Goal: Transaction & Acquisition: Subscribe to service/newsletter

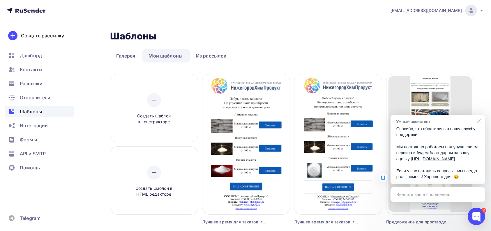
click at [481, 115] on div at bounding box center [478, 121] width 15 height 12
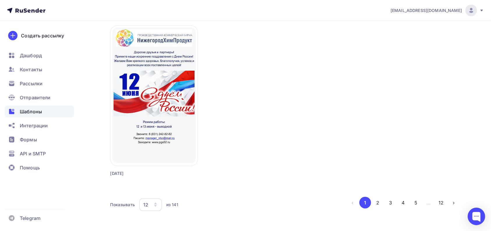
scroll to position [539, 0]
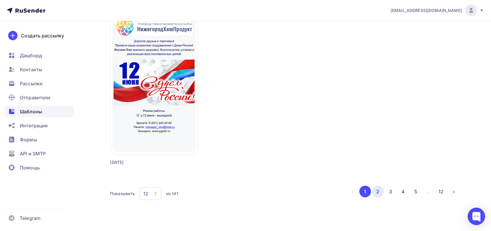
click at [380, 194] on button "2" at bounding box center [378, 191] width 12 height 12
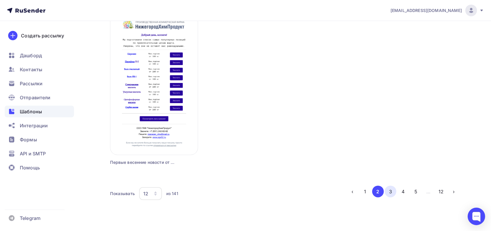
click at [391, 192] on button "3" at bounding box center [391, 191] width 12 height 12
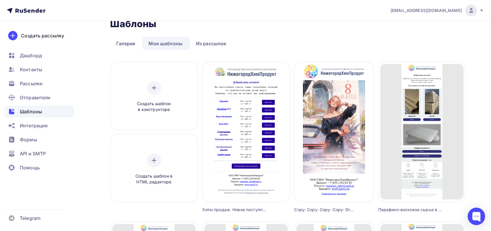
scroll to position [0, 0]
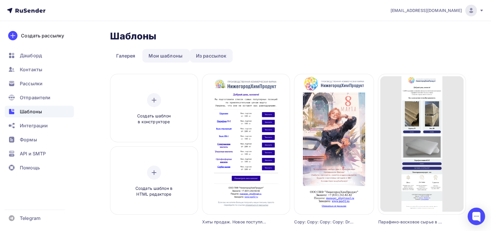
click at [204, 53] on link "Из рассылок" at bounding box center [211, 55] width 43 height 13
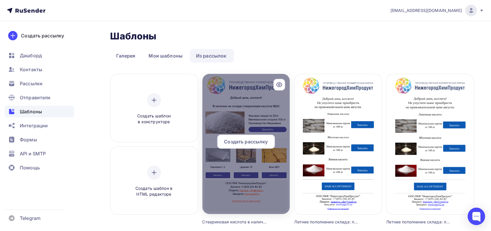
click at [263, 142] on span "Создать рассылку" at bounding box center [246, 141] width 44 height 7
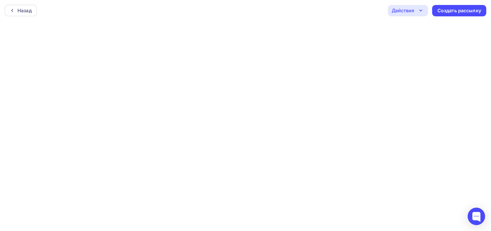
click at [423, 12] on icon "button" at bounding box center [421, 10] width 7 height 7
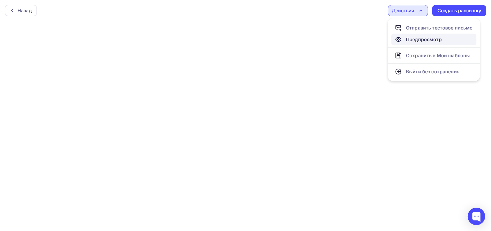
click at [420, 41] on div "Предпросмотр" at bounding box center [424, 39] width 36 height 7
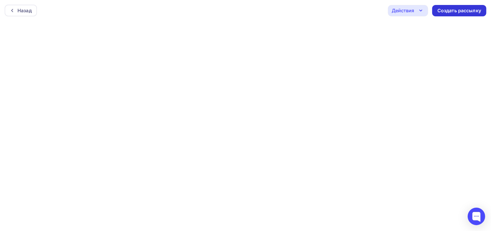
click at [449, 14] on div "Создать рассылку" at bounding box center [460, 10] width 54 height 11
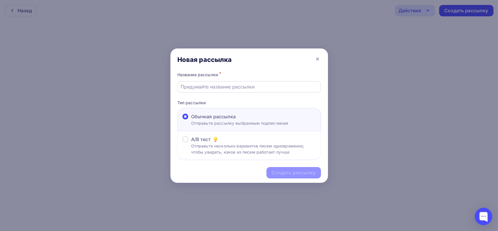
click at [222, 84] on input "text" at bounding box center [248, 86] width 137 height 7
type input "Стеариновая кислота в наличии"
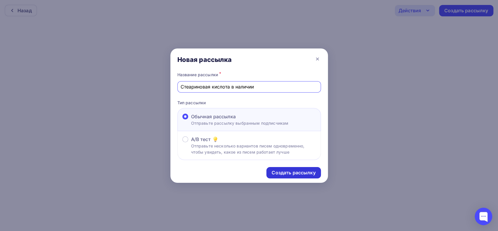
click at [288, 173] on div "Создать рассылку" at bounding box center [293, 172] width 44 height 7
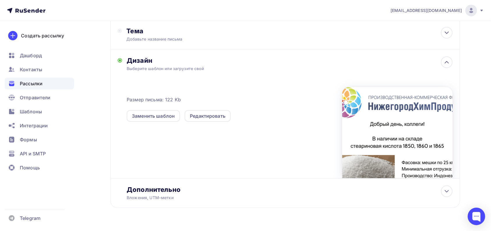
scroll to position [107, 0]
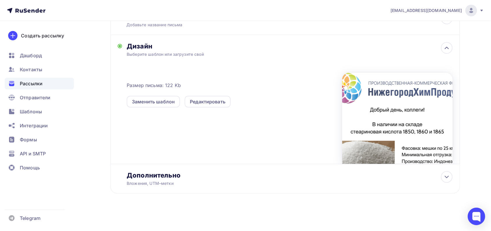
drag, startPoint x: 431, startPoint y: 124, endPoint x: 409, endPoint y: 101, distance: 31.5
click at [409, 101] on div at bounding box center [397, 118] width 110 height 91
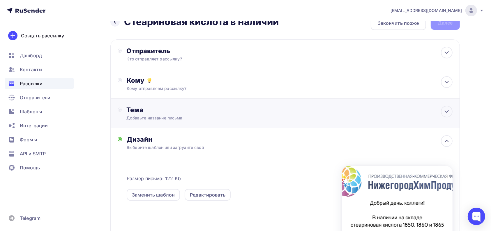
scroll to position [0, 0]
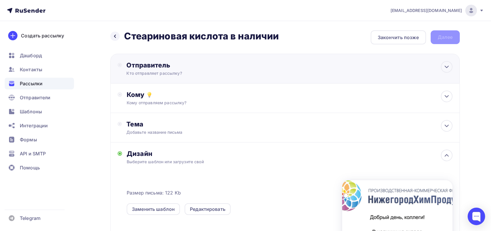
click at [171, 73] on div "Кто отправляет рассылку?" at bounding box center [183, 73] width 114 height 6
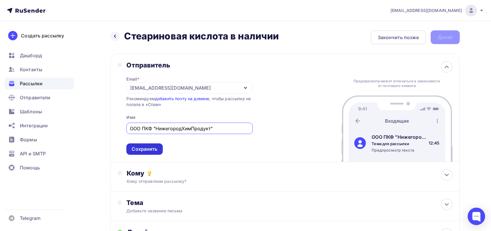
type input "ООО ПКФ "НижегородХимПродукт""
click at [156, 149] on div "Сохранить" at bounding box center [145, 148] width 26 height 7
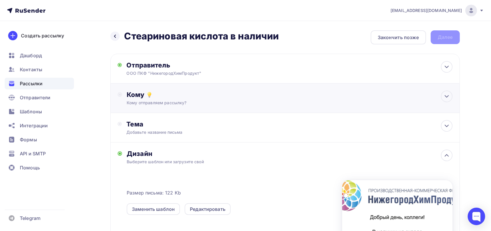
click at [174, 103] on div "Кому отправляем рассылку?" at bounding box center [273, 103] width 293 height 6
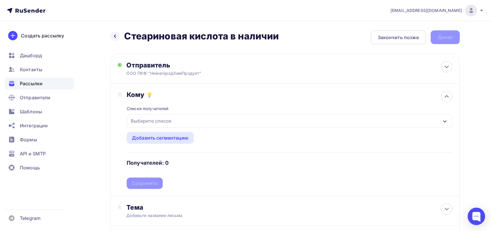
drag, startPoint x: 168, startPoint y: 119, endPoint x: 174, endPoint y: 118, distance: 6.4
click at [168, 118] on div "Выберите список" at bounding box center [151, 120] width 45 height 10
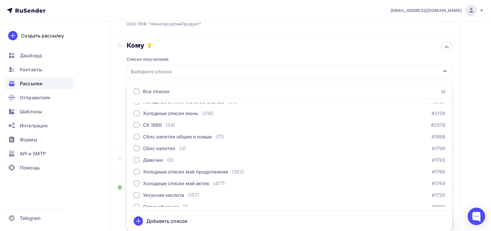
scroll to position [1412, 0]
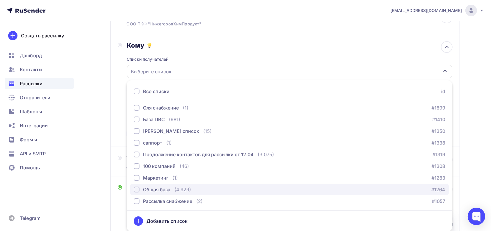
click at [158, 191] on div "Общая база" at bounding box center [156, 189] width 27 height 7
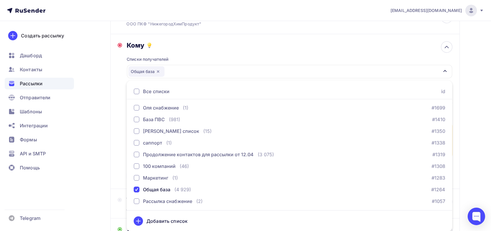
click at [115, 133] on div "Кому Списки получателей Общая база Все списки id Уксус 5.08.25 (239) #25491 В о…" at bounding box center [285, 111] width 350 height 154
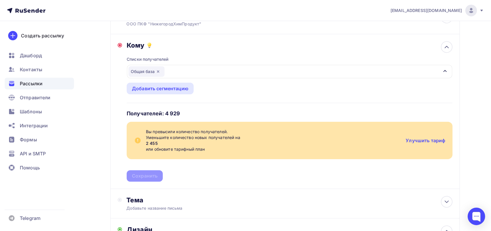
click at [472, 10] on img at bounding box center [471, 10] width 7 height 7
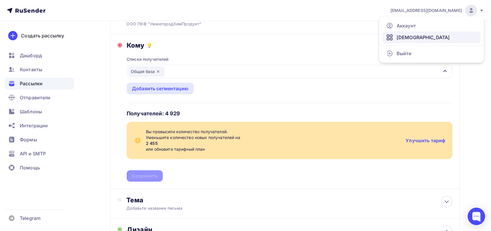
click at [416, 34] on link "[DEMOGRAPHIC_DATA]" at bounding box center [432, 37] width 98 height 12
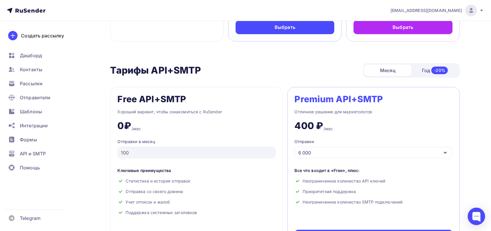
scroll to position [122, 0]
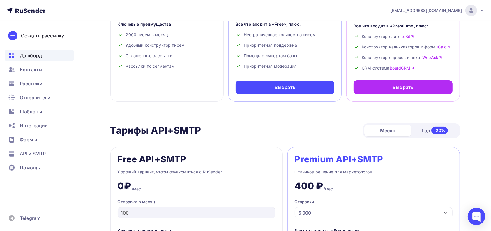
click at [39, 59] on div "Дашборд" at bounding box center [39, 56] width 69 height 12
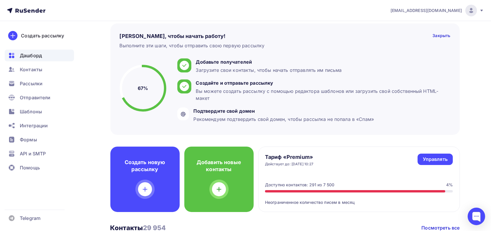
scroll to position [39, 0]
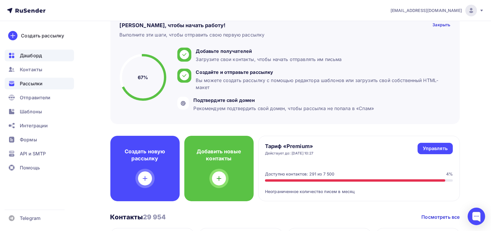
click at [35, 81] on span "Рассылки" at bounding box center [31, 83] width 23 height 7
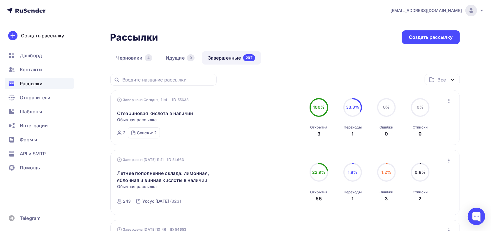
click at [423, 12] on span "[EMAIL_ADDRESS][DOMAIN_NAME]" at bounding box center [426, 11] width 71 height 6
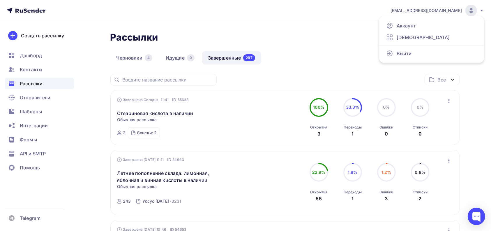
click at [39, 82] on span "Рассылки" at bounding box center [31, 83] width 23 height 7
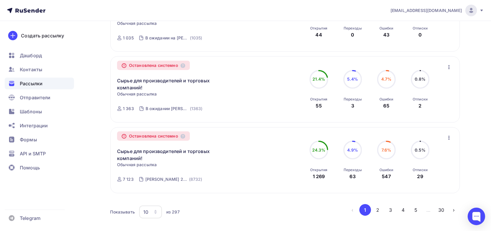
scroll to position [615, 0]
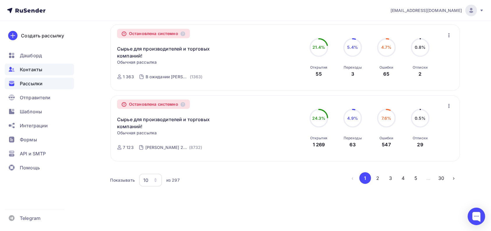
click at [33, 70] on span "Контакты" at bounding box center [31, 69] width 22 height 7
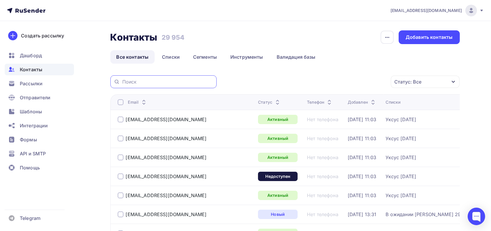
click at [157, 82] on input "text" at bounding box center [167, 81] width 91 height 6
click at [166, 57] on link "Списки" at bounding box center [171, 56] width 30 height 13
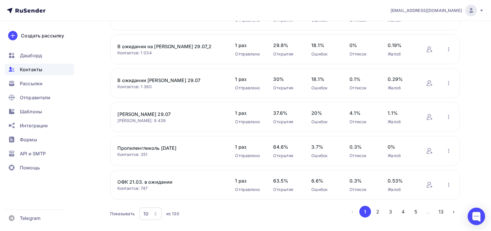
scroll to position [221, 0]
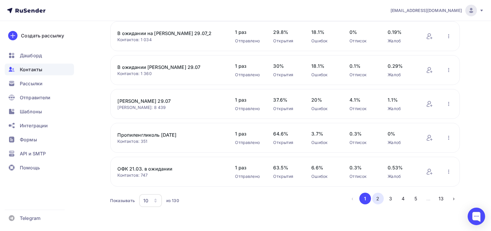
click at [380, 199] on button "2" at bounding box center [378, 198] width 12 height 12
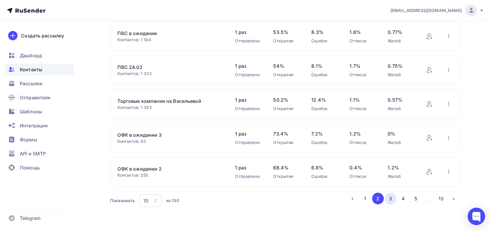
click at [394, 197] on button "3" at bounding box center [391, 198] width 12 height 12
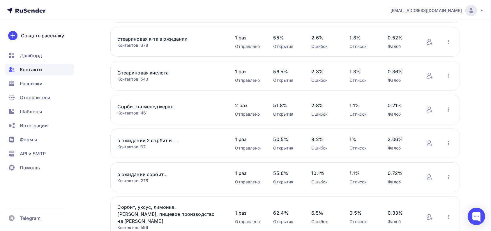
scroll to position [104, 0]
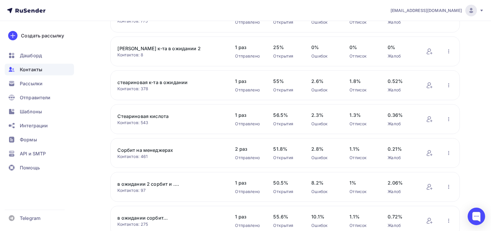
click at [157, 118] on link "Стеариновая кислота" at bounding box center [167, 116] width 99 height 7
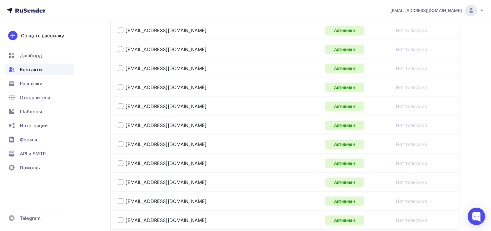
scroll to position [622, 0]
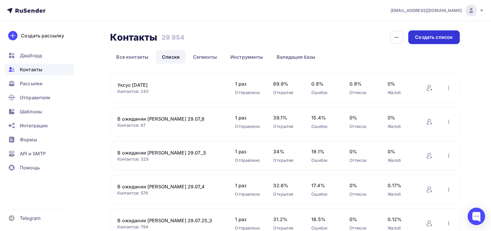
click at [449, 36] on div "Создать список" at bounding box center [435, 37] width 38 height 7
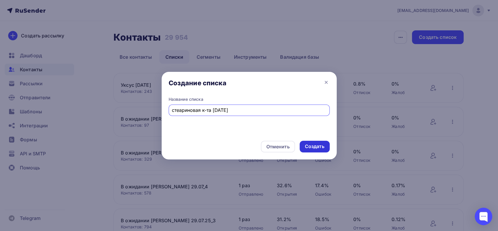
type input "стеариновая к-та [DATE]"
click at [314, 145] on div "Создать" at bounding box center [315, 146] width 20 height 7
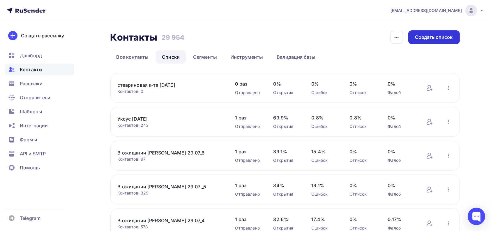
click at [444, 38] on div "Создать список" at bounding box center [435, 37] width 38 height 7
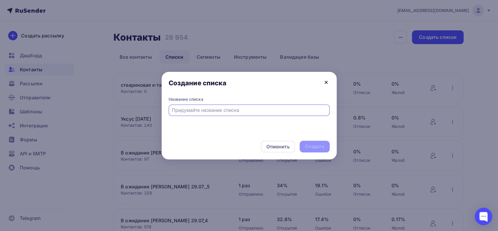
click at [328, 81] on icon at bounding box center [325, 82] width 7 height 7
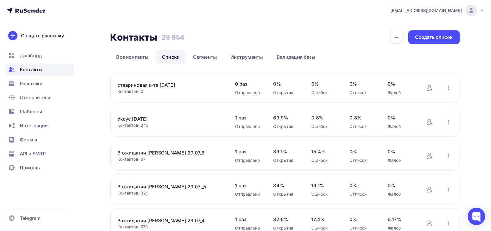
click at [136, 85] on link "стеариновая к-та [DATE]" at bounding box center [167, 84] width 99 height 7
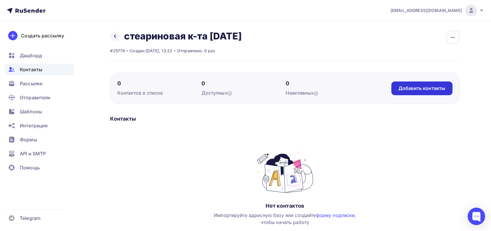
click at [420, 92] on div "Добавить контакты" at bounding box center [422, 88] width 61 height 14
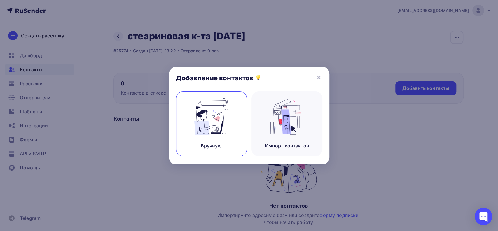
click at [210, 121] on img at bounding box center [210, 116] width 39 height 37
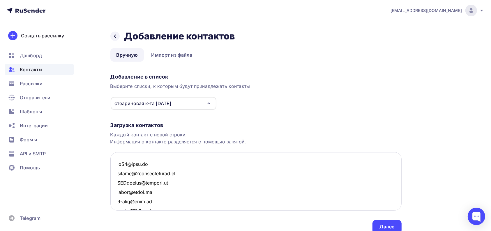
scroll to position [4135, 0]
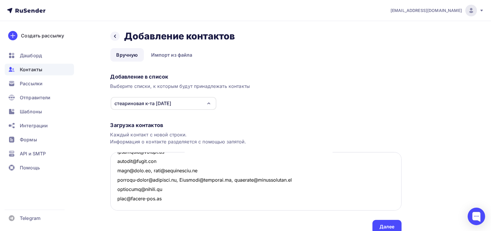
click at [176, 180] on textarea at bounding box center [255, 181] width 291 height 58
drag, startPoint x: 291, startPoint y: 177, endPoint x: 175, endPoint y: 183, distance: 116.4
click at [175, 183] on textarea at bounding box center [255, 181] width 291 height 58
click at [149, 169] on textarea at bounding box center [255, 181] width 291 height 58
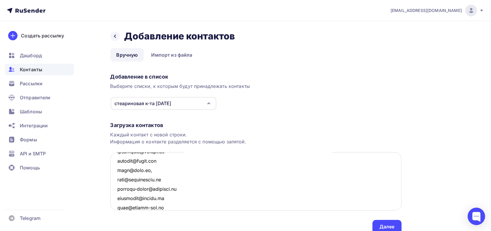
click at [146, 168] on textarea at bounding box center [255, 181] width 291 height 58
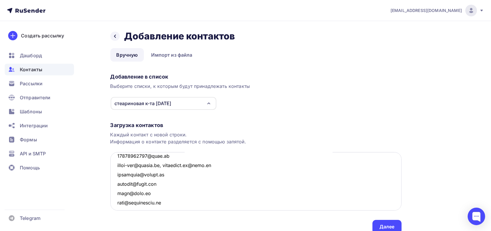
scroll to position [4096, 0]
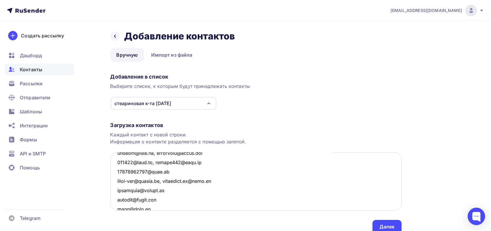
click at [167, 182] on textarea at bounding box center [255, 181] width 291 height 58
drag, startPoint x: 221, startPoint y: 180, endPoint x: 171, endPoint y: 182, distance: 50.2
click at [167, 181] on textarea at bounding box center [255, 181] width 291 height 58
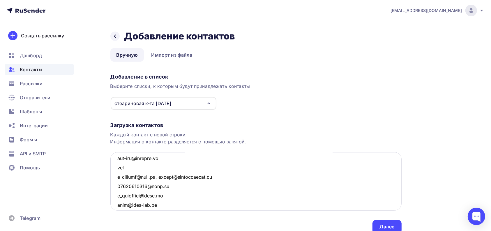
scroll to position [0, 0]
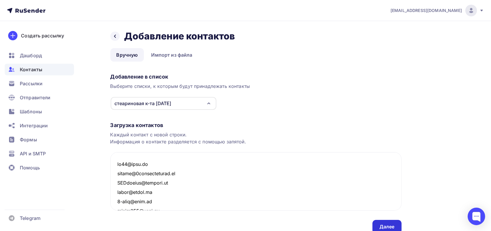
type textarea "lp69@mail.ru nikita@2akkumulyatora.ru NAZvereva@rosatom.ru vezen@vezen.ru 1-hor…"
click at [382, 225] on div "Далее" at bounding box center [387, 226] width 15 height 7
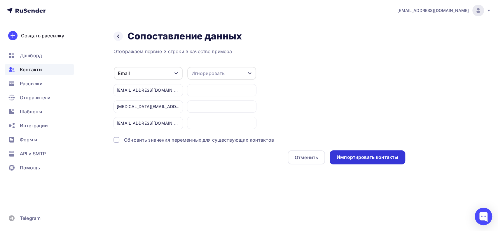
click at [375, 157] on div "Импортировать контакты" at bounding box center [366, 157] width 61 height 7
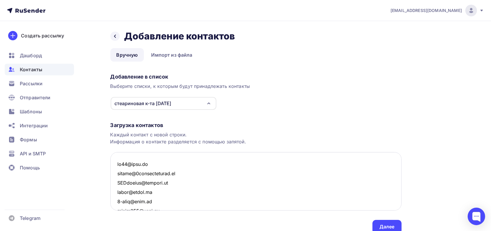
scroll to position [4153, 0]
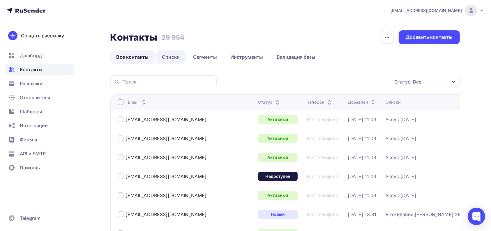
click at [170, 56] on link "Списки" at bounding box center [171, 56] width 30 height 13
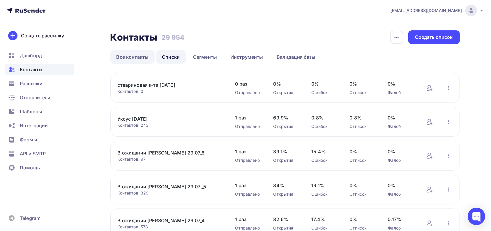
click at [140, 55] on link "Все контакты" at bounding box center [132, 56] width 45 height 13
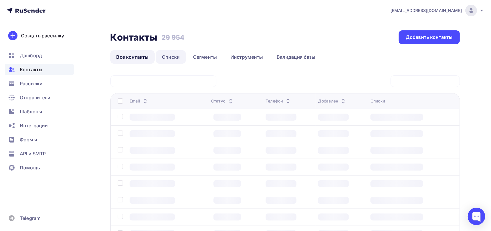
click at [172, 55] on link "Списки" at bounding box center [171, 56] width 30 height 13
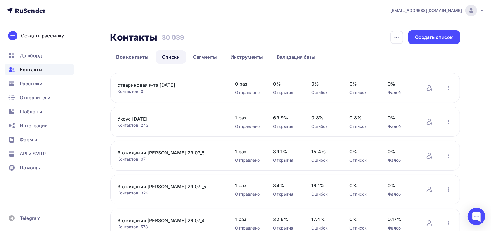
drag, startPoint x: 163, startPoint y: 85, endPoint x: 189, endPoint y: 93, distance: 26.9
click at [163, 85] on link "стеариновая к-та [DATE]" at bounding box center [167, 84] width 99 height 7
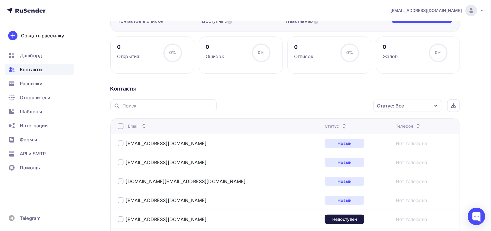
scroll to position [78, 0]
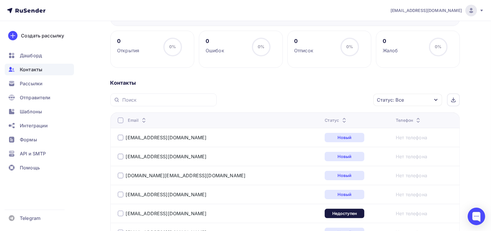
click at [435, 100] on icon "button" at bounding box center [436, 99] width 5 height 5
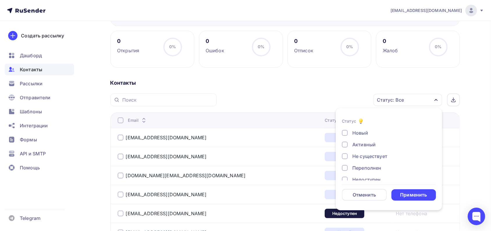
scroll to position [42, 0]
click at [367, 137] on div "Недоступен" at bounding box center [367, 137] width 28 height 7
click at [367, 149] on div "Отписан" at bounding box center [363, 148] width 20 height 7
click at [368, 159] on div "Отписан вручную" at bounding box center [374, 160] width 42 height 7
click at [368, 171] on div "Жалоба" at bounding box center [362, 172] width 18 height 7
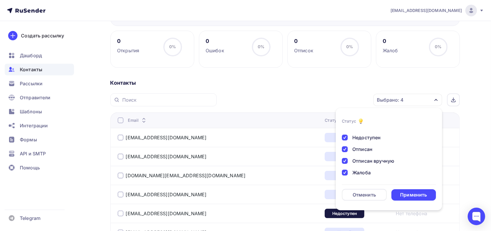
click at [362, 171] on div "Жалоба" at bounding box center [362, 172] width 18 height 7
click at [377, 162] on div "Отписан вручную" at bounding box center [374, 160] width 42 height 7
click at [363, 147] on div "Отписан" at bounding box center [363, 148] width 20 height 7
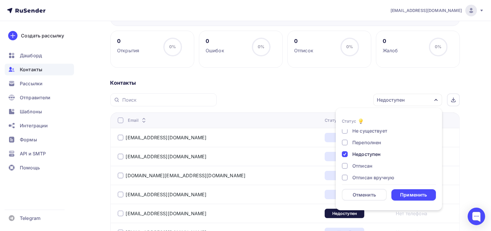
scroll to position [20, 0]
drag, startPoint x: 372, startPoint y: 149, endPoint x: 367, endPoint y: 141, distance: 9.4
click at [372, 149] on div "Переполнен" at bounding box center [367, 148] width 29 height 7
click at [367, 138] on div "Не существует" at bounding box center [370, 136] width 35 height 7
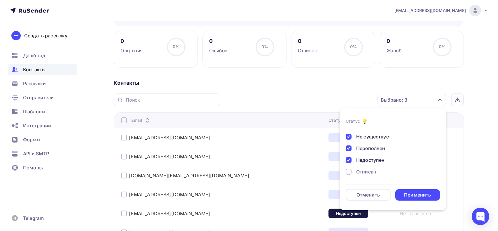
scroll to position [0, 0]
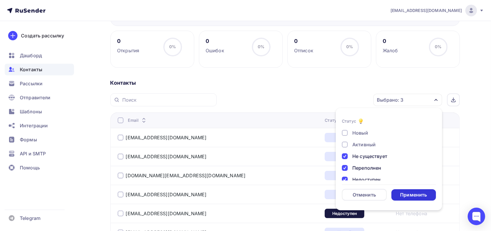
click at [419, 195] on div "Применить" at bounding box center [413, 194] width 27 height 7
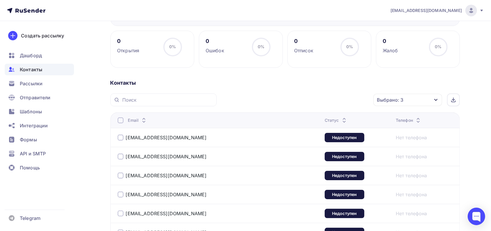
click at [119, 120] on div at bounding box center [121, 120] width 6 height 6
click at [362, 100] on icon "button" at bounding box center [361, 99] width 7 height 7
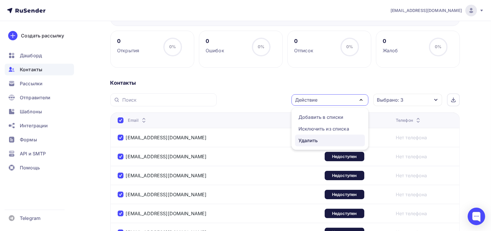
click at [322, 139] on div "Удалить" at bounding box center [330, 140] width 63 height 7
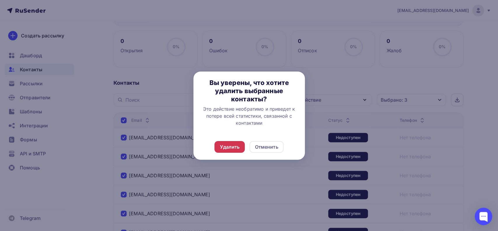
click at [235, 146] on div "Удалить" at bounding box center [229, 146] width 20 height 7
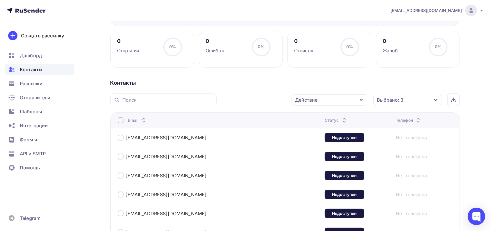
click at [121, 119] on div at bounding box center [121, 120] width 6 height 6
click at [122, 121] on div at bounding box center [121, 120] width 6 height 6
click at [362, 100] on icon "button" at bounding box center [361, 99] width 7 height 7
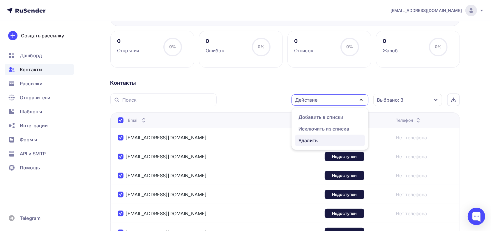
click at [320, 140] on div "Удалить" at bounding box center [330, 140] width 63 height 7
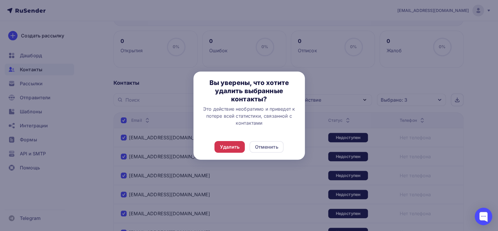
click at [229, 148] on div "Удалить" at bounding box center [229, 146] width 20 height 7
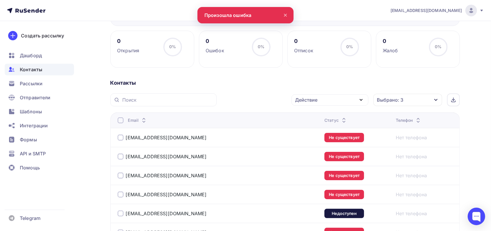
click at [121, 120] on div at bounding box center [121, 120] width 6 height 6
click at [121, 121] on div at bounding box center [121, 120] width 6 height 6
click at [362, 100] on icon "button" at bounding box center [361, 99] width 7 height 7
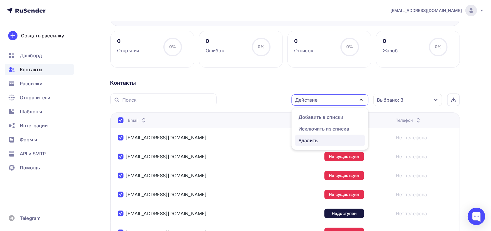
click at [322, 140] on div "Удалить" at bounding box center [330, 140] width 63 height 7
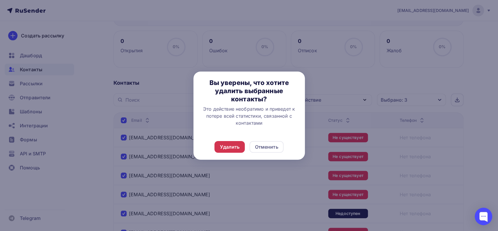
click at [234, 148] on div "Удалить" at bounding box center [229, 146] width 20 height 7
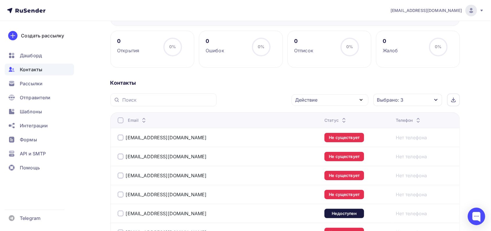
click at [122, 120] on div at bounding box center [121, 120] width 6 height 6
click at [121, 119] on div at bounding box center [121, 120] width 6 height 6
click at [363, 99] on icon "button" at bounding box center [361, 99] width 7 height 7
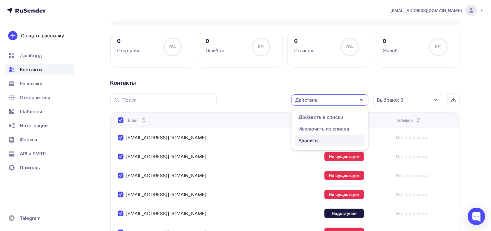
click at [304, 139] on div "Удалить" at bounding box center [308, 140] width 19 height 7
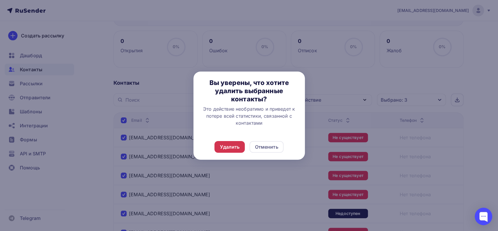
click at [219, 149] on div "Удалить" at bounding box center [229, 147] width 30 height 12
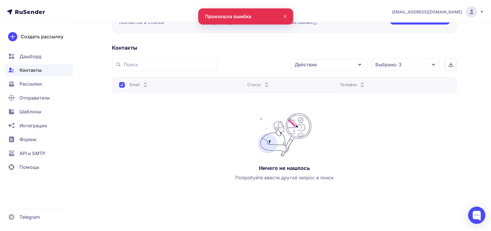
scroll to position [71, 0]
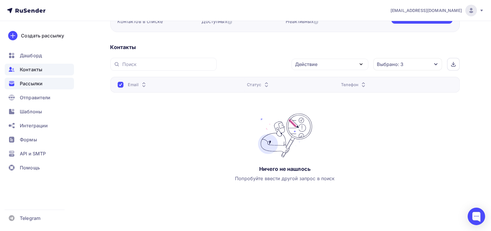
click at [31, 84] on span "Рассылки" at bounding box center [31, 83] width 23 height 7
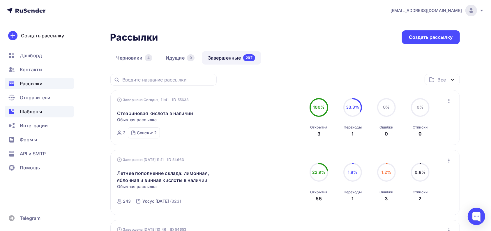
click at [31, 111] on span "Шаблоны" at bounding box center [31, 111] width 22 height 7
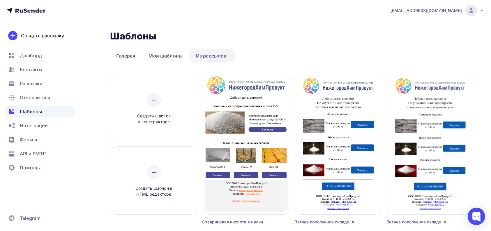
click at [209, 56] on link "Из рассылок" at bounding box center [211, 55] width 43 height 13
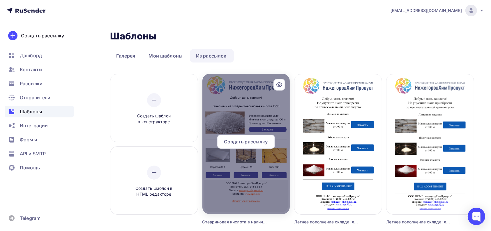
click at [252, 144] on span "Создать рассылку" at bounding box center [246, 141] width 44 height 7
click at [241, 143] on span "Создать рассылку" at bounding box center [246, 141] width 44 height 7
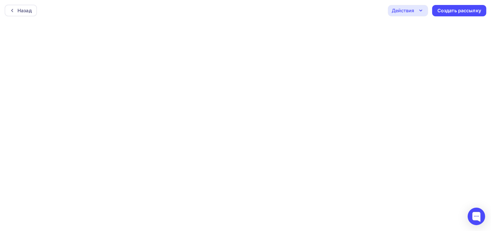
click at [425, 11] on div "Действия" at bounding box center [408, 10] width 40 height 11
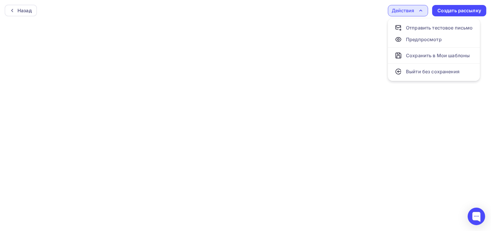
click at [359, 9] on div "Назад Действия Отправить тестовое письмо Предпросмотр Сохранить в Мои шаблоны В…" at bounding box center [245, 10] width 491 height 21
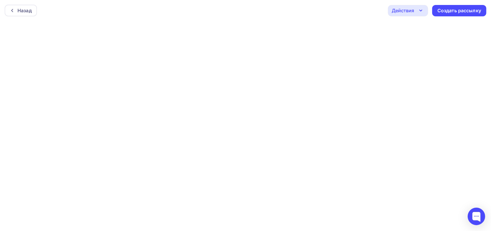
click at [424, 10] on div "Действия" at bounding box center [408, 10] width 40 height 11
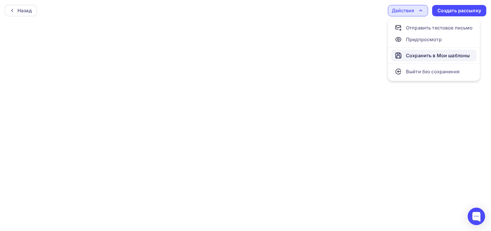
click at [421, 54] on div "Сохранить в Мои шаблоны" at bounding box center [438, 55] width 64 height 7
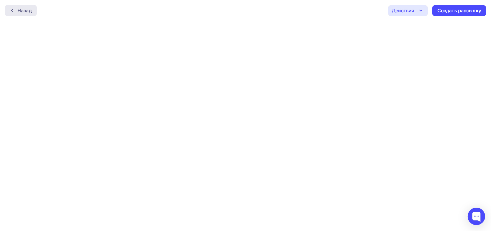
click at [28, 10] on div "Назад" at bounding box center [24, 10] width 14 height 7
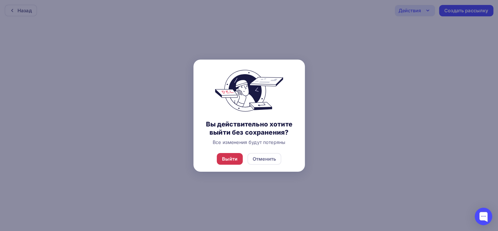
click at [229, 159] on div "Выйти" at bounding box center [229, 158] width 15 height 7
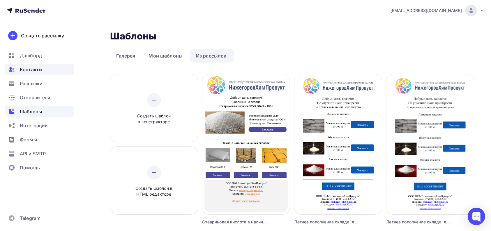
click at [33, 68] on span "Контакты" at bounding box center [31, 69] width 22 height 7
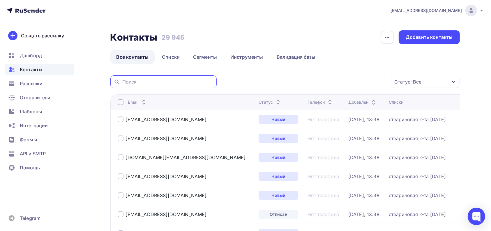
click at [146, 83] on input "text" at bounding box center [167, 81] width 91 height 6
paste input "sergeev@mail.ru"
type input "sergeev@mail.ru"
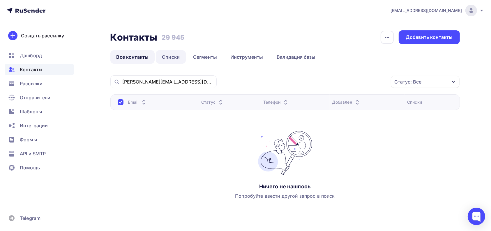
click at [170, 58] on link "Списки" at bounding box center [171, 56] width 30 height 13
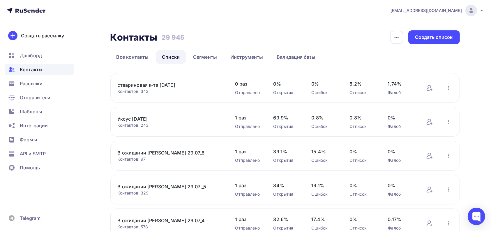
drag, startPoint x: 133, startPoint y: 58, endPoint x: 138, endPoint y: 64, distance: 7.8
click at [133, 57] on link "Все контакты" at bounding box center [132, 56] width 45 height 13
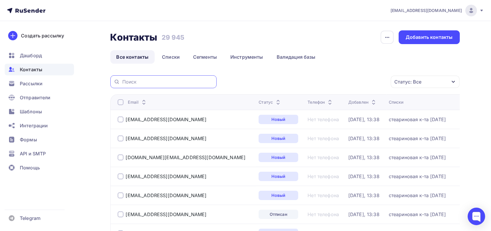
click at [169, 80] on input "text" at bounding box center [167, 81] width 91 height 6
paste input "sergeev@mail.ru"
type input "sergeev@mail.ru"
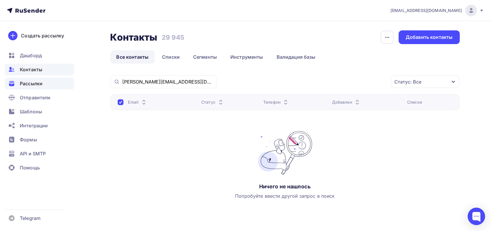
click at [42, 84] on span "Рассылки" at bounding box center [31, 83] width 23 height 7
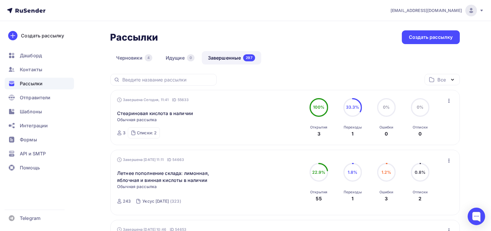
click at [228, 57] on link "Завершенные 297" at bounding box center [231, 57] width 59 height 13
click at [33, 97] on span "Отправители" at bounding box center [35, 97] width 31 height 7
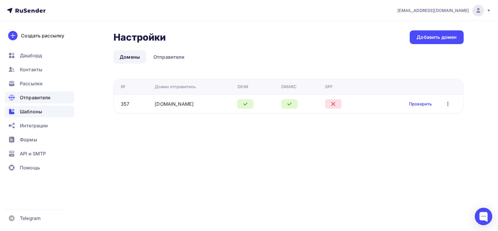
click at [31, 113] on span "Шаблоны" at bounding box center [31, 111] width 22 height 7
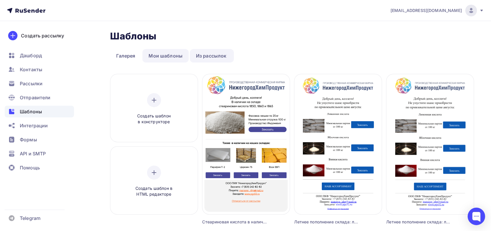
click at [168, 54] on link "Мои шаблоны" at bounding box center [166, 55] width 46 height 13
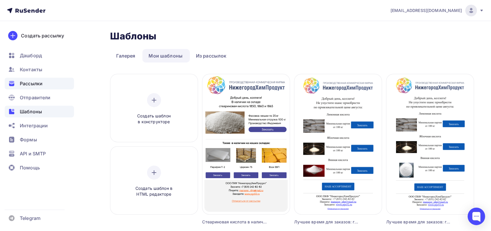
click at [31, 83] on span "Рассылки" at bounding box center [31, 83] width 23 height 7
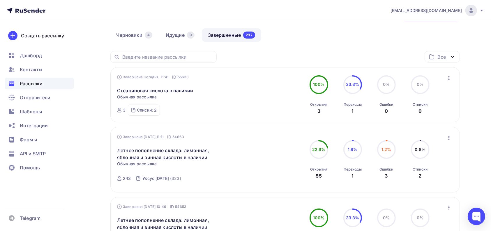
scroll to position [39, 0]
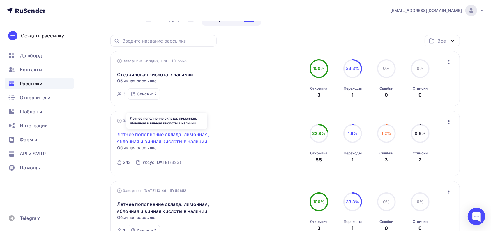
click at [199, 140] on link "Летнее пополнение склада: лимонная, яблочная и винная кислоты в наличии" at bounding box center [167, 138] width 100 height 14
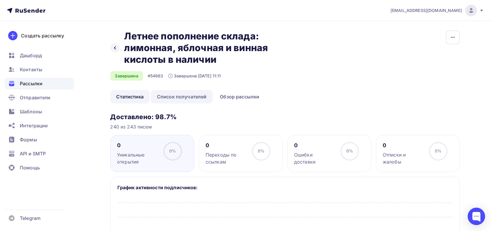
click at [186, 76] on div "Завершена [DATE] 11:11" at bounding box center [194, 76] width 53 height 6
click at [186, 94] on link "Список получателей" at bounding box center [182, 96] width 62 height 13
click at [198, 99] on link "Список получателей" at bounding box center [182, 96] width 62 height 13
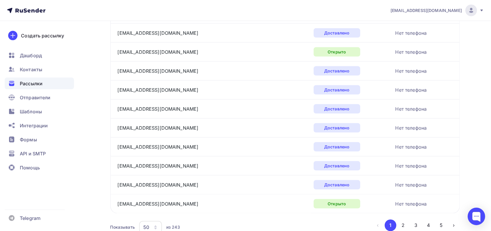
scroll to position [907, 0]
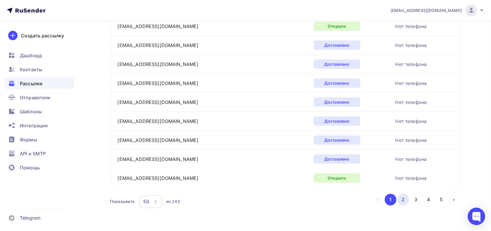
click at [403, 199] on button "2" at bounding box center [404, 200] width 12 height 12
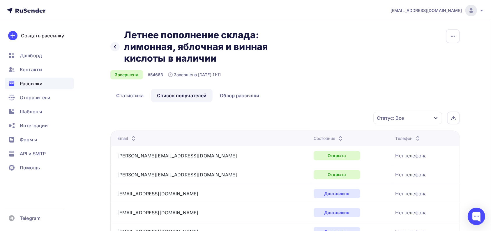
scroll to position [0, 0]
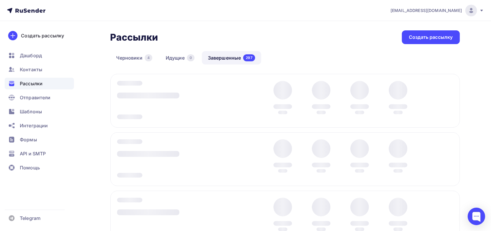
scroll to position [31, 0]
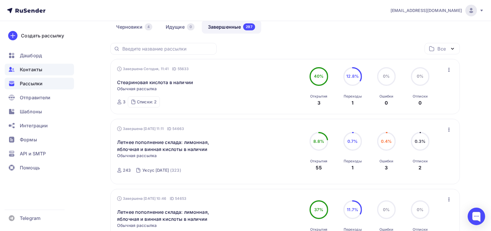
click at [35, 68] on span "Контакты" at bounding box center [31, 69] width 22 height 7
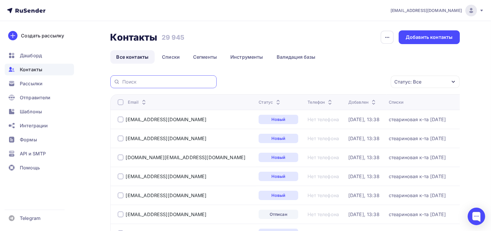
click at [171, 82] on input "text" at bounding box center [167, 81] width 91 height 6
paste input "8952-532-58-58"
type input "8952-532-58-58"
drag, startPoint x: 174, startPoint y: 78, endPoint x: 115, endPoint y: 80, distance: 59.2
click at [115, 80] on div "8952-532-58-58" at bounding box center [163, 81] width 106 height 13
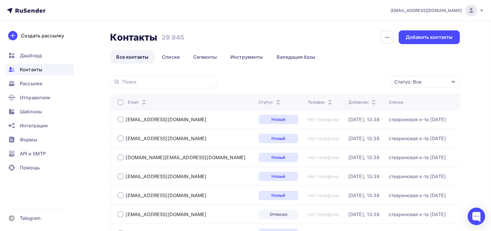
click at [180, 79] on input "text" at bounding box center [167, 81] width 91 height 6
paste input "682136673"
type input "682136673"
drag, startPoint x: 169, startPoint y: 82, endPoint x: 106, endPoint y: 81, distance: 63.2
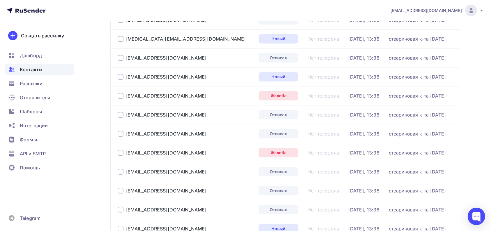
scroll to position [272, 0]
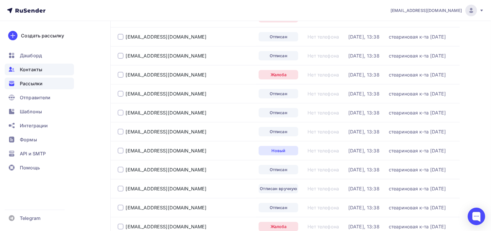
click at [37, 85] on span "Рассылки" at bounding box center [31, 83] width 23 height 7
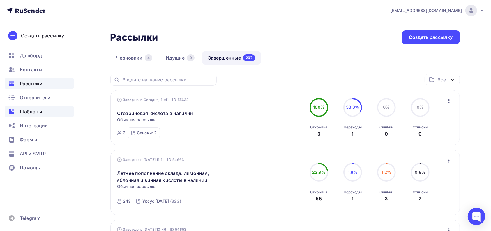
click at [34, 110] on span "Шаблоны" at bounding box center [31, 111] width 22 height 7
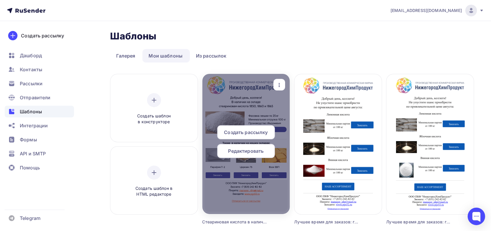
click at [254, 132] on span "Создать рассылку" at bounding box center [246, 132] width 44 height 7
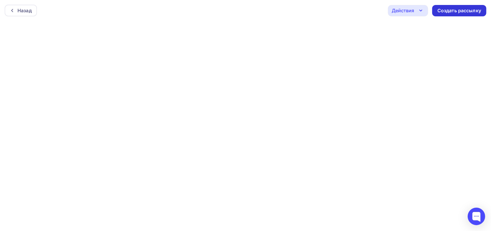
click at [460, 10] on div "Создать рассылку" at bounding box center [460, 10] width 44 height 7
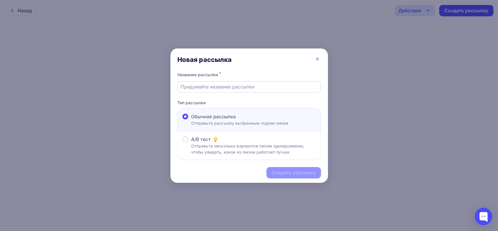
click at [224, 89] on input "text" at bounding box center [248, 86] width 137 height 7
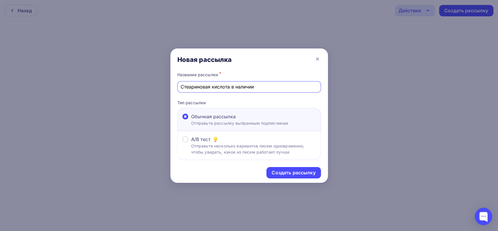
click at [260, 88] on input "Стеариновая кислота в наличии" at bounding box center [248, 86] width 137 height 7
drag, startPoint x: 270, startPoint y: 86, endPoint x: 162, endPoint y: 84, distance: 107.6
click at [162, 84] on div "Новая рассылка Название рассылки * Стеариновая кислота в наличии Тип рассылки О…" at bounding box center [249, 115] width 498 height 231
paste input "на складе"
type input "Стеариновая кислота в наличии на складе"
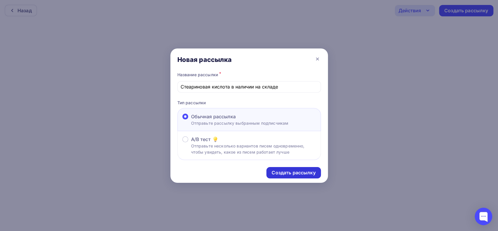
click at [278, 173] on div "Создать рассылку" at bounding box center [293, 172] width 44 height 7
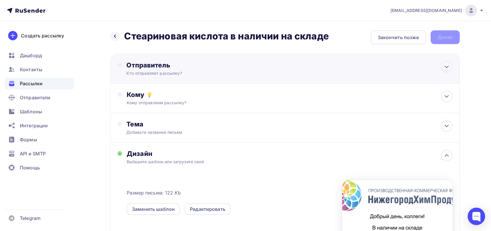
click at [177, 72] on div "Кто отправляет рассылку?" at bounding box center [183, 73] width 114 height 6
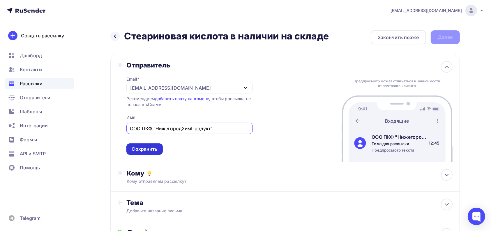
type input "ООО ПКФ "НижегородХимПродукт""
click at [155, 147] on div "Сохранить" at bounding box center [145, 148] width 26 height 7
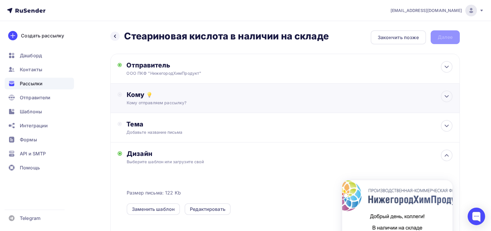
click at [174, 100] on div "Кому отправляем рассылку?" at bounding box center [273, 103] width 293 height 6
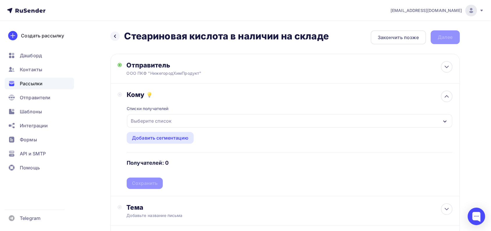
click at [163, 119] on div "Выберите список" at bounding box center [151, 120] width 45 height 10
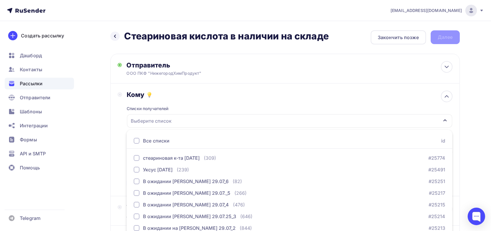
scroll to position [49, 0]
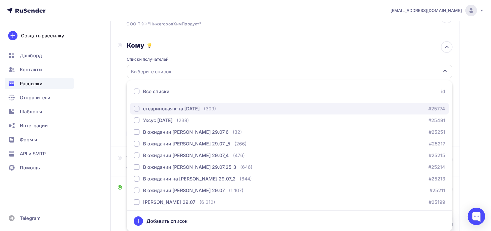
click at [137, 108] on div "button" at bounding box center [137, 109] width 6 height 6
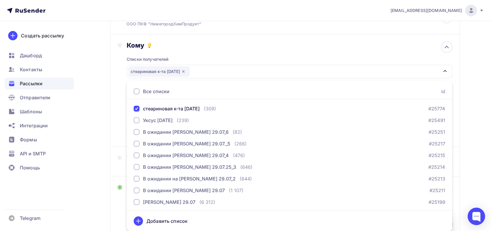
click at [111, 106] on div "Кому Списки получателей стеариновая к-та 14.08.25 Все списки id стеариновая к-т…" at bounding box center [285, 90] width 350 height 113
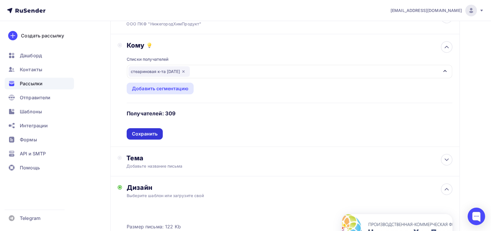
click at [145, 135] on div "Сохранить" at bounding box center [145, 133] width 26 height 7
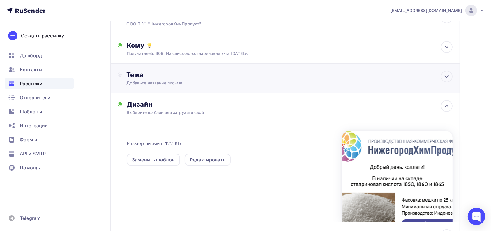
click at [159, 82] on div "Добавьте название письма" at bounding box center [178, 83] width 104 height 6
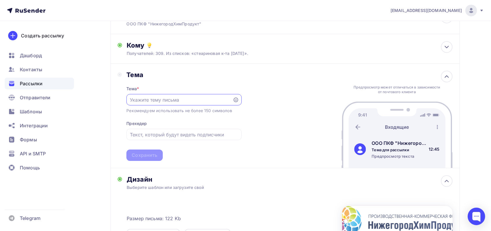
scroll to position [0, 0]
paste input "Стеариновая кислота в наличии на складе"
type input "Стеариновая кислота в наличии на складе"
click at [147, 154] on div "Сохранить" at bounding box center [145, 155] width 26 height 7
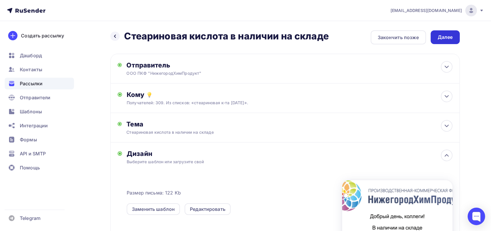
click at [450, 40] on div "Далее" at bounding box center [445, 37] width 15 height 7
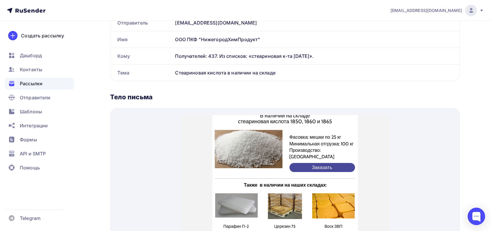
scroll to position [48, 0]
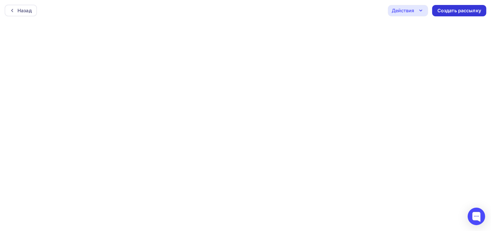
click at [455, 9] on div "Создать рассылку" at bounding box center [460, 10] width 44 height 7
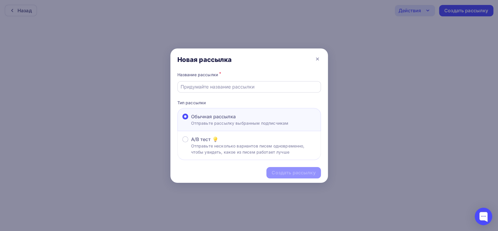
click at [224, 84] on input "text" at bounding box center [248, 86] width 137 height 7
paste input "Стеариновая кислота в наличии на складе"
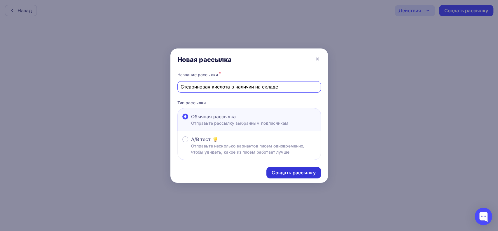
type input "Стеариновая кислота в наличии на складе"
click at [299, 173] on div "Создать рассылку" at bounding box center [293, 172] width 44 height 7
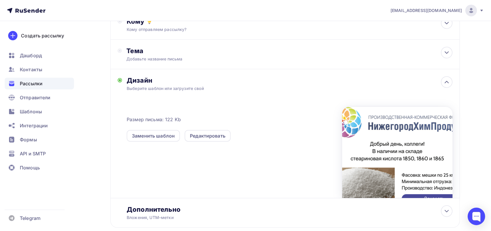
scroll to position [29, 0]
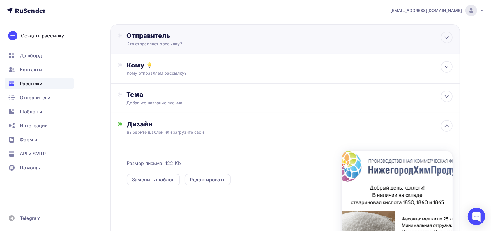
click at [170, 42] on div "Кто отправляет рассылку?" at bounding box center [183, 44] width 114 height 6
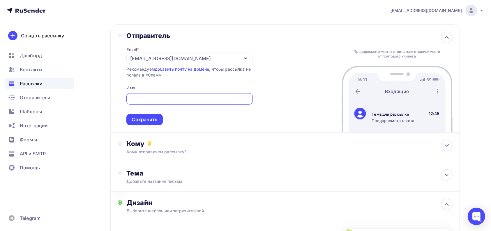
scroll to position [0, 0]
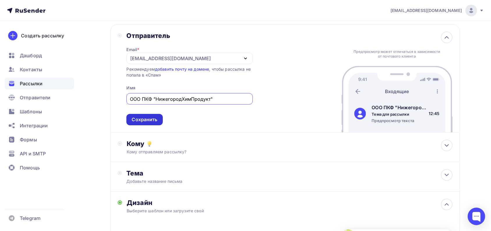
type input "ООО ПКФ "НижегородХимПродукт""
click at [154, 116] on div "Сохранить" at bounding box center [145, 119] width 26 height 7
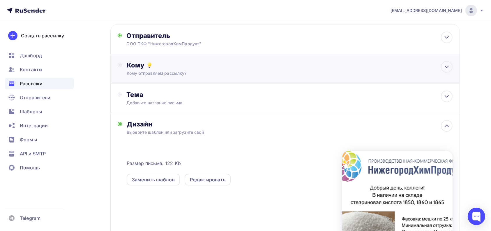
click at [164, 74] on div "Кому отправляем рассылку?" at bounding box center [273, 73] width 293 height 6
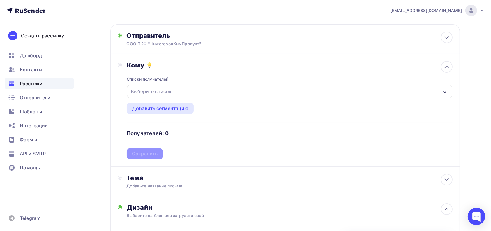
click at [175, 91] on div "Выберите список" at bounding box center [289, 91] width 325 height 13
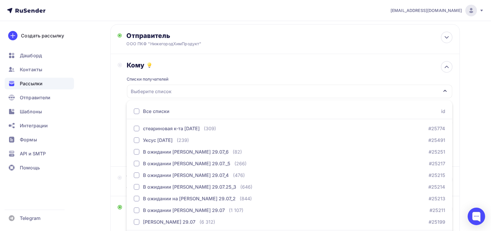
scroll to position [49, 0]
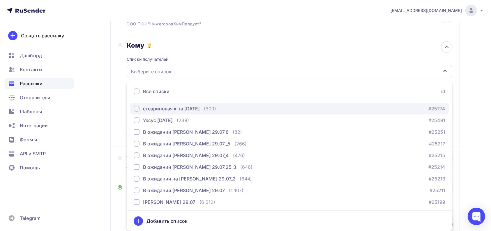
click at [147, 108] on div "стеариновая к-та [DATE]" at bounding box center [171, 108] width 57 height 7
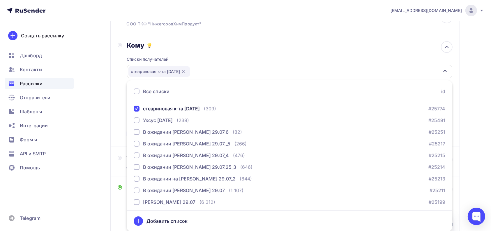
click at [117, 104] on div "Кому Списки получателей стеариновая к-та 14.08.25 Все списки id стеариновая к-т…" at bounding box center [285, 90] width 350 height 113
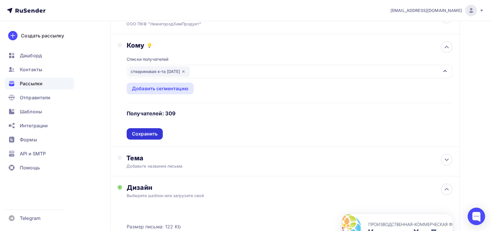
click at [136, 132] on div "Сохранить" at bounding box center [145, 133] width 26 height 7
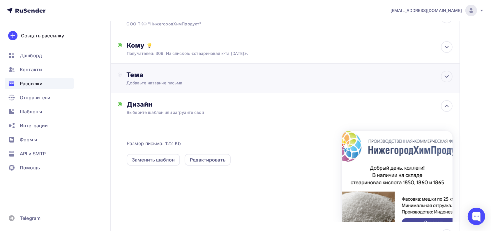
click at [139, 82] on div "Добавьте название письма" at bounding box center [178, 83] width 104 height 6
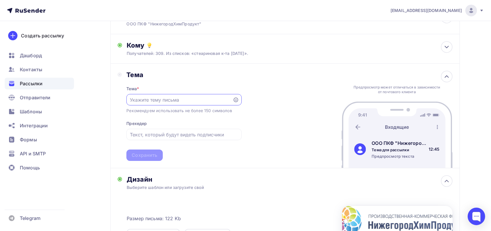
scroll to position [0, 0]
click at [147, 100] on input "text" at bounding box center [180, 99] width 100 height 7
paste input "Стеариновая кислота в наличии на складе"
type input "Стеариновая кислота в наличии на складе"
click at [149, 153] on div "Сохранить" at bounding box center [145, 155] width 26 height 7
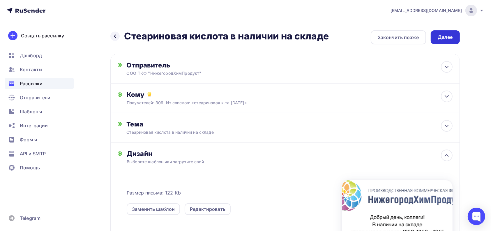
click at [443, 38] on div "Далее" at bounding box center [445, 37] width 15 height 7
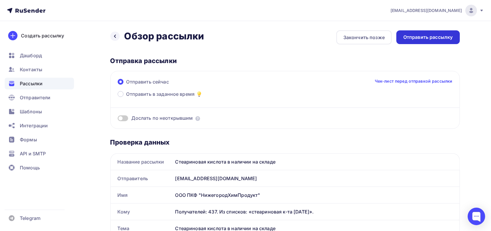
click at [423, 41] on div "Отправить рассылку" at bounding box center [429, 37] width 64 height 14
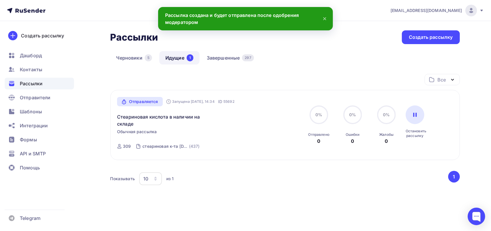
click at [178, 57] on link "Идущие 1" at bounding box center [179, 57] width 40 height 13
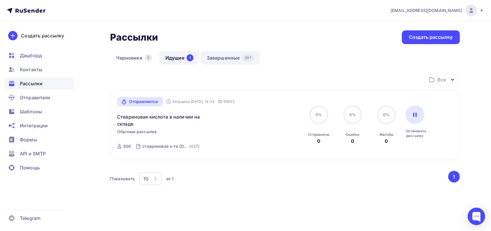
click at [220, 60] on link "Завершенные 297" at bounding box center [230, 57] width 59 height 13
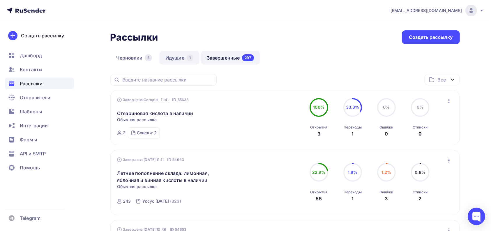
click at [175, 57] on link "Идущие 1" at bounding box center [179, 57] width 40 height 13
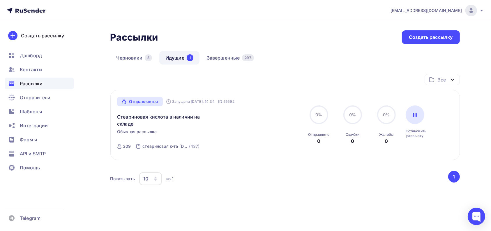
click at [187, 62] on link "Идущие 1" at bounding box center [179, 57] width 40 height 13
click at [230, 57] on link "Завершенные 297" at bounding box center [230, 57] width 59 height 13
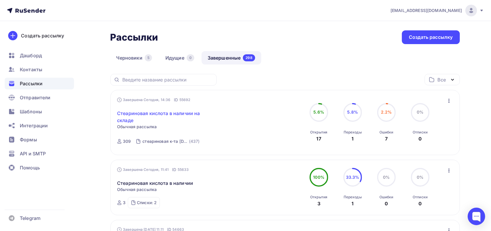
click at [173, 113] on link "Стеариновая кислота в наличии на складе" at bounding box center [167, 117] width 100 height 14
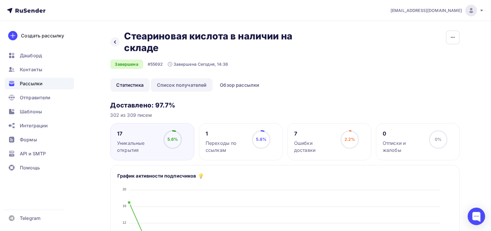
click at [192, 86] on link "Список получателей" at bounding box center [182, 84] width 62 height 13
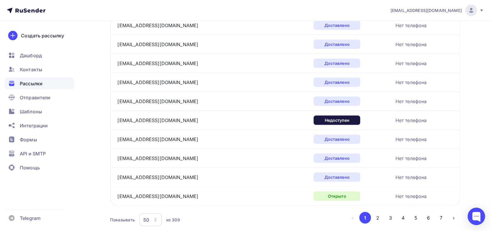
scroll to position [895, 0]
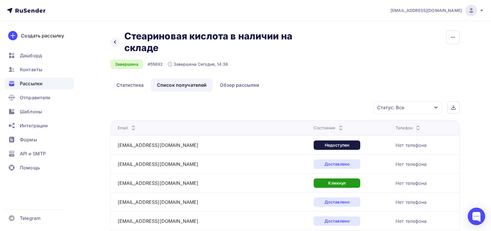
scroll to position [895, 0]
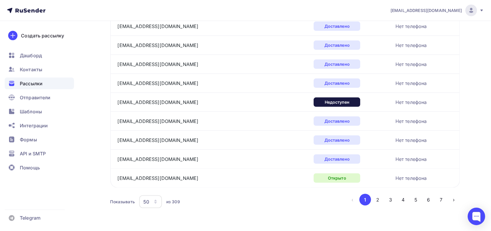
click at [157, 199] on icon "button" at bounding box center [155, 201] width 5 height 5
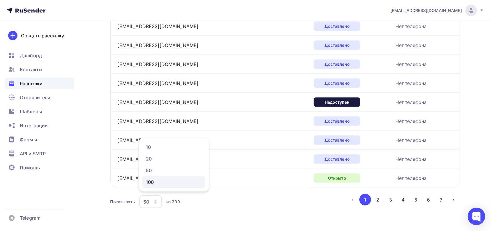
click at [156, 186] on link "100" at bounding box center [174, 182] width 63 height 12
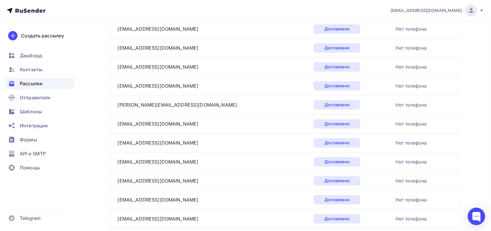
scroll to position [1841, 0]
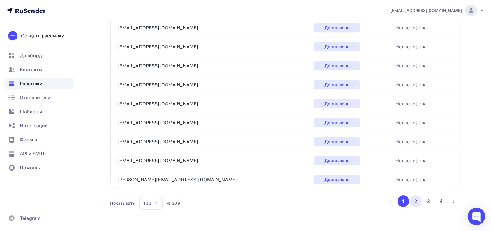
click at [414, 199] on button "2" at bounding box center [416, 201] width 12 height 12
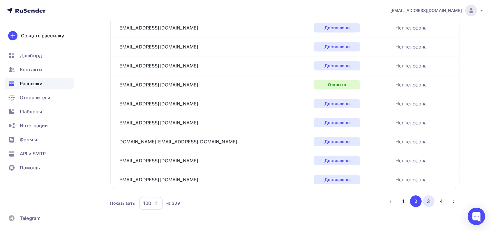
click at [428, 197] on button "3" at bounding box center [429, 201] width 12 height 12
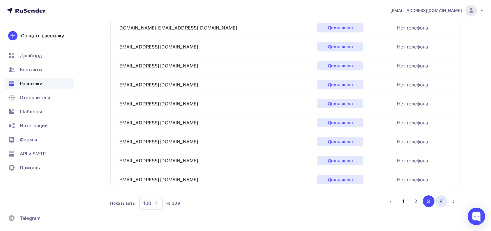
click at [441, 198] on button "4" at bounding box center [442, 201] width 12 height 12
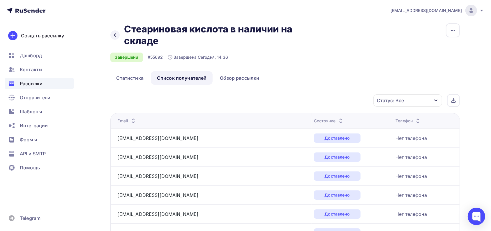
scroll to position [0, 0]
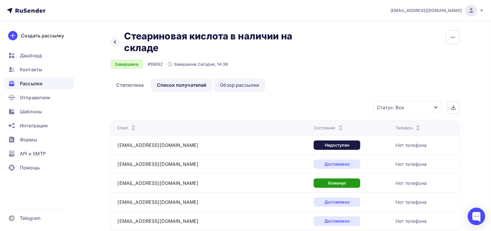
click at [240, 85] on link "Обзор рассылки" at bounding box center [240, 84] width 52 height 13
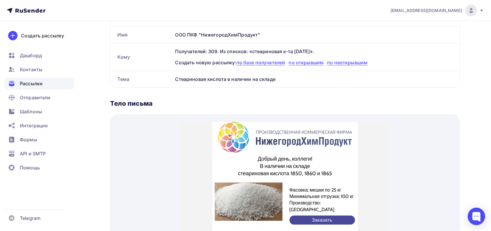
scroll to position [78, 0]
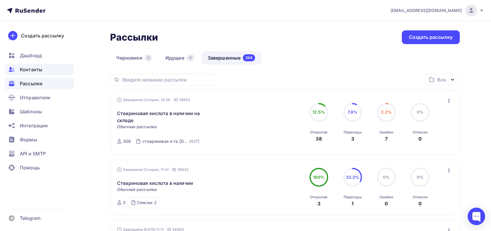
click at [21, 68] on span "Контакты" at bounding box center [31, 69] width 22 height 7
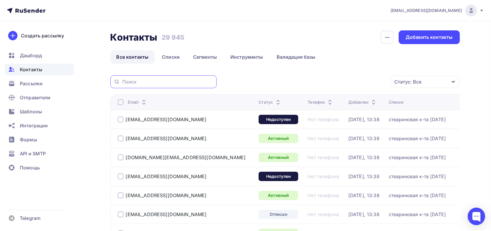
click at [157, 83] on input "text" at bounding box center [167, 81] width 91 height 6
paste input "[EMAIL_ADDRESS][DOMAIN_NAME]"
type input "[EMAIL_ADDRESS][DOMAIN_NAME]"
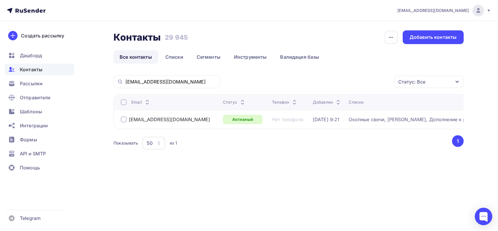
click at [384, 119] on div "Окопные свечи, [PERSON_NAME], Дополнение к рассылке 10.12, [PERSON_NAME] кислот…" at bounding box center [421, 119] width 146 height 6
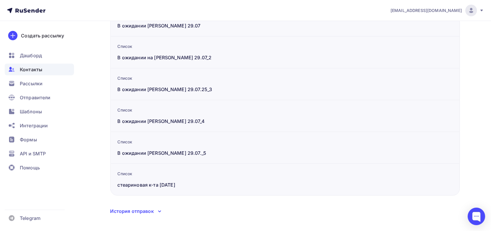
scroll to position [471, 0]
